Goal: Feedback & Contribution: Leave review/rating

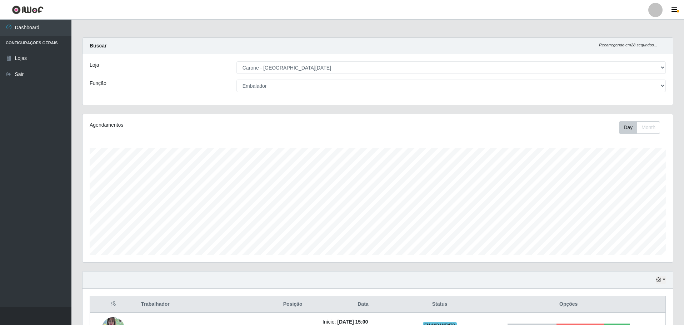
select select "527"
select select "1"
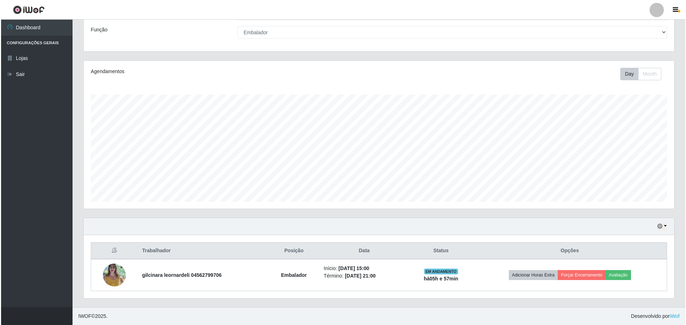
scroll to position [148, 590]
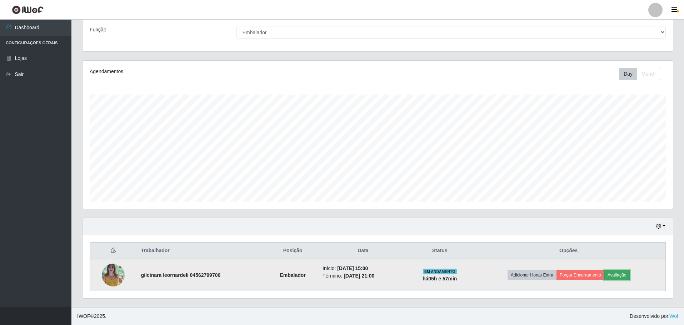
click at [619, 276] on button "Avaliação" at bounding box center [616, 275] width 25 height 10
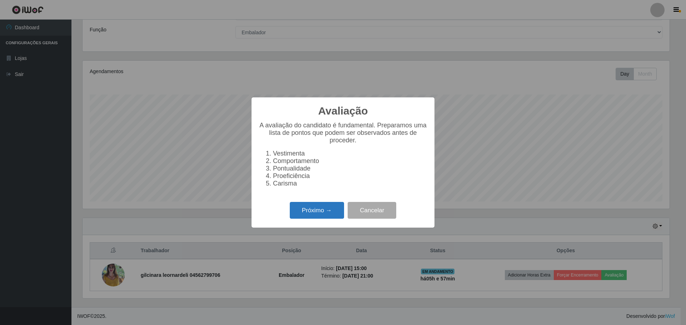
click at [324, 218] on button "Próximo →" at bounding box center [317, 210] width 54 height 17
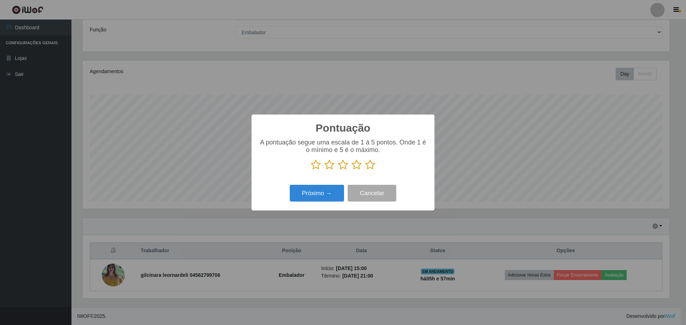
click at [370, 165] on icon at bounding box center [370, 165] width 10 height 11
click at [365, 170] on input "radio" at bounding box center [365, 170] width 0 height 0
click at [318, 196] on button "Próximo →" at bounding box center [317, 193] width 54 height 17
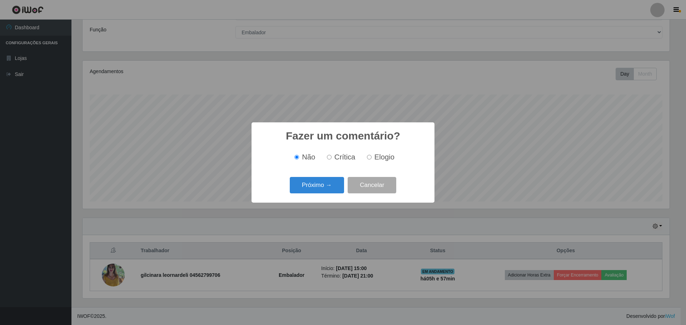
click at [370, 158] on input "Elogio" at bounding box center [369, 157] width 5 height 5
radio input "true"
click at [328, 184] on button "Próximo →" at bounding box center [317, 185] width 54 height 17
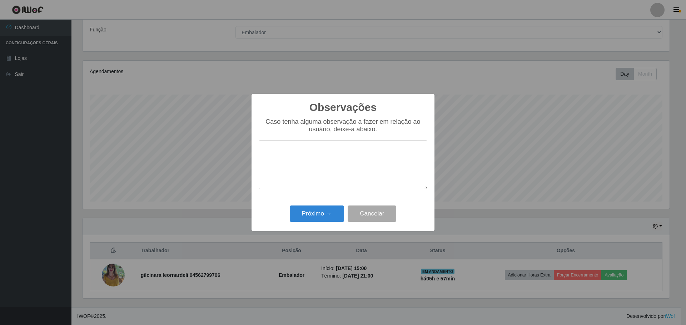
click at [289, 146] on textarea at bounding box center [343, 164] width 169 height 49
click at [325, 166] on textarea "Colaboradora pontual, apresentou um otimo desempenho na execusão" at bounding box center [343, 164] width 169 height 49
click at [396, 155] on textarea "Colaboradora pontual, apresentou um otimo desempenho na execução" at bounding box center [343, 164] width 169 height 49
click at [392, 156] on textarea "Colaboradora pontual, apresentou um otimo desempenho na execução" at bounding box center [343, 164] width 169 height 49
click at [354, 163] on textarea "Colaboradora pontual, apresentou um ótimo desempenho na execução" at bounding box center [343, 164] width 169 height 49
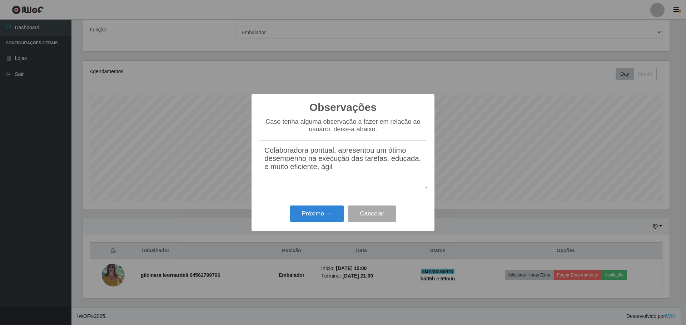
click at [271, 173] on textarea "Colaboradora pontual, apresentou um ótimo desempenho na execução das tarefas, e…" at bounding box center [343, 164] width 169 height 49
click at [339, 177] on textarea "Colaboradora pontual, apresentou um ótimo desempenho na execução das tarefas, e…" at bounding box center [343, 164] width 169 height 49
click at [314, 174] on textarea "Colaboradora pontual, apresentou um ótimo desempenho na execução das tarefas, e…" at bounding box center [343, 164] width 169 height 49
click at [334, 171] on textarea "Colaboradora pontual, apresentou um ótimo desempenho na execução das tarefas, e…" at bounding box center [343, 164] width 169 height 49
type textarea "Colaboradora pontual, apresentou um ótimo desempenho na execução das tarefas, e…"
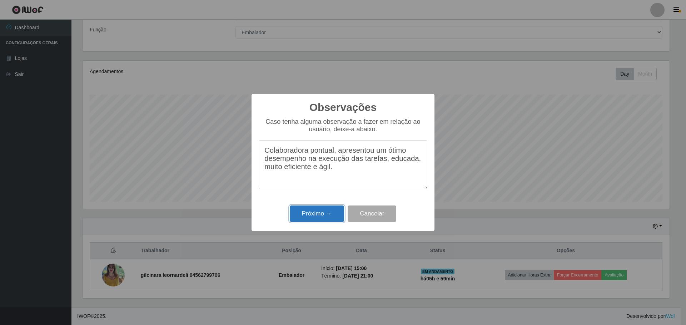
click at [314, 214] on button "Próximo →" at bounding box center [317, 214] width 54 height 17
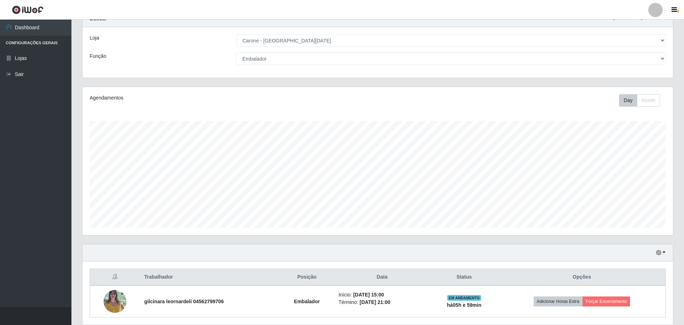
scroll to position [54, 0]
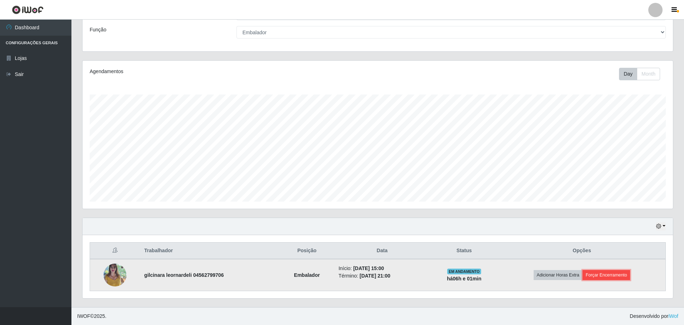
click at [621, 274] on button "Forçar Encerramento" at bounding box center [607, 275] width 48 height 10
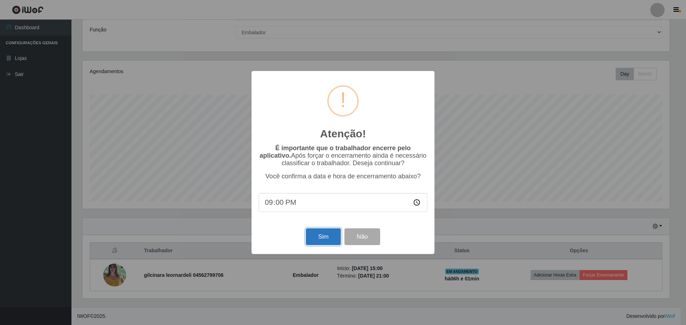
click at [316, 240] on button "Sim" at bounding box center [323, 237] width 35 height 17
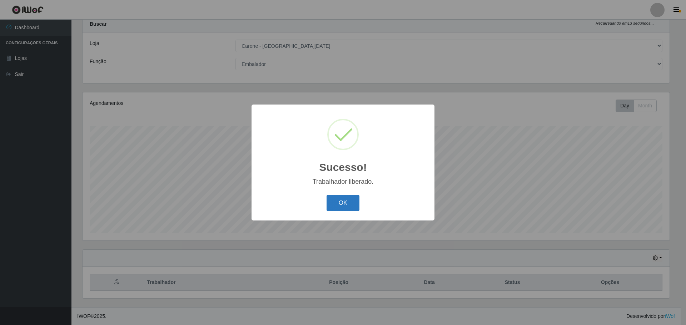
click at [355, 206] on button "OK" at bounding box center [342, 203] width 33 height 17
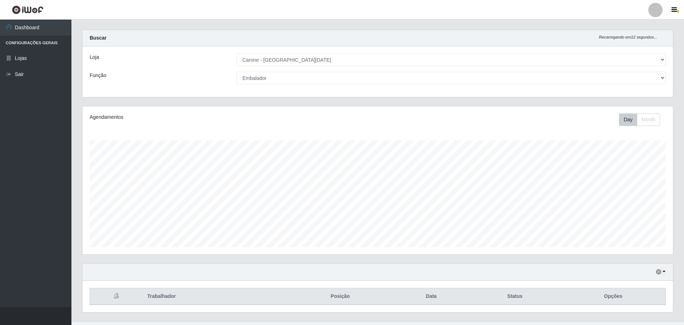
scroll to position [0, 0]
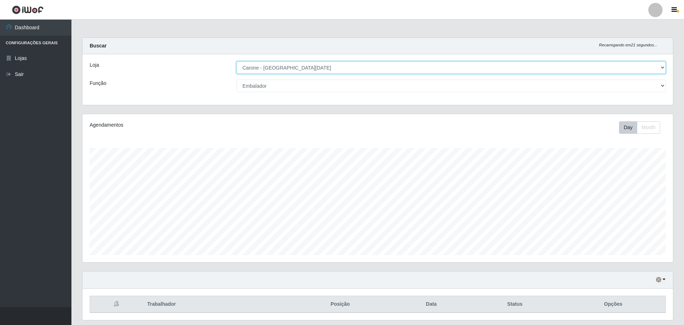
click at [429, 70] on select "[Selecione...] Carone - Santa Lucia" at bounding box center [450, 67] width 429 height 13
click at [236, 61] on select "[Selecione...] Carone - Santa Lucia" at bounding box center [450, 67] width 429 height 13
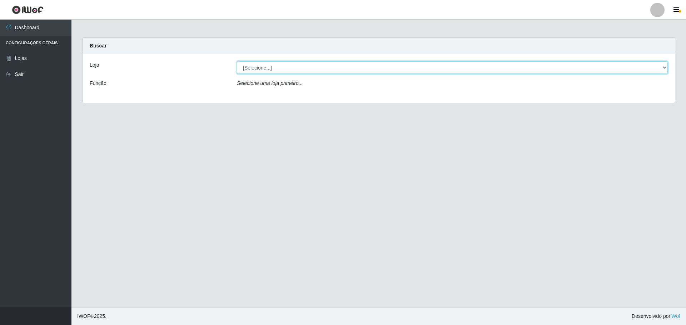
click at [508, 64] on select "[Selecione...] [GEOGRAPHIC_DATA] - [GEOGRAPHIC_DATA][DATE]" at bounding box center [452, 67] width 431 height 13
select select "527"
click at [237, 61] on select "[Selecione...] [GEOGRAPHIC_DATA] - [GEOGRAPHIC_DATA][DATE]" at bounding box center [452, 67] width 431 height 13
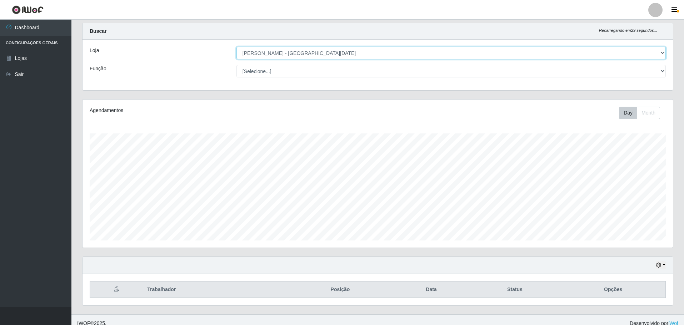
scroll to position [22, 0]
